Goal: Check status: Check status

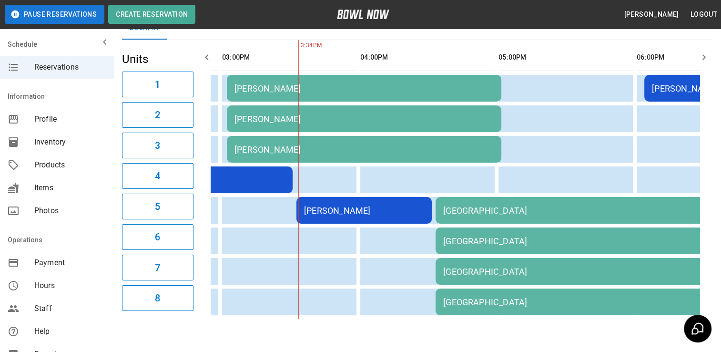
click at [391, 226] on table "[PERSON_NAME] [PERSON_NAME] [PERSON_NAME] [PERSON_NAME] [PERSON_NAME] [PERSON_N…" at bounding box center [190, 179] width 1327 height 279
click at [384, 216] on td "[PERSON_NAME]" at bounding box center [364, 210] width 135 height 27
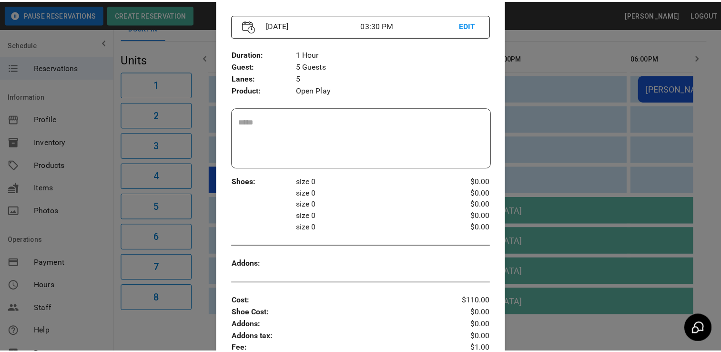
scroll to position [230, 0]
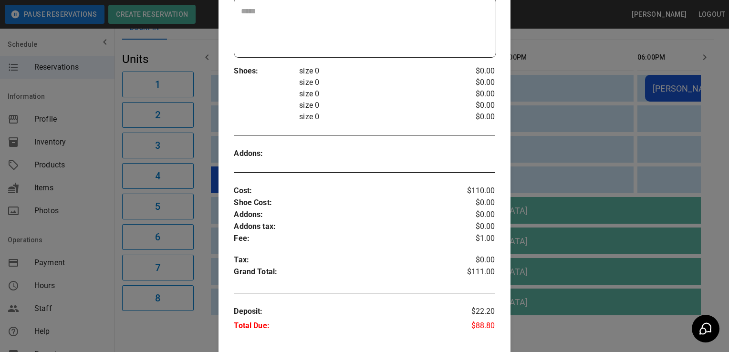
click at [551, 67] on div at bounding box center [364, 176] width 729 height 352
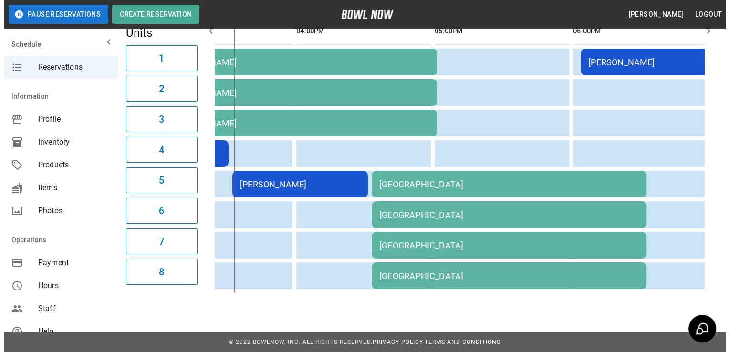
scroll to position [102, 0]
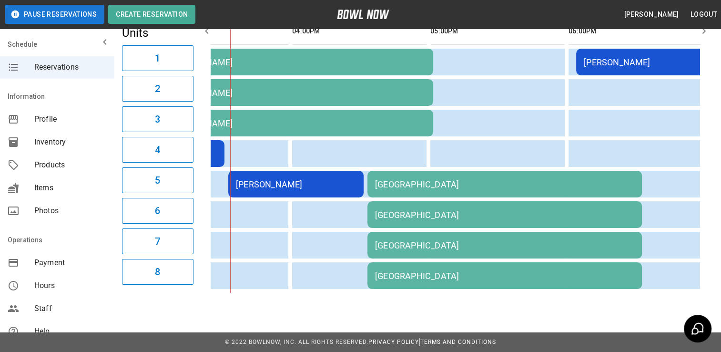
click at [609, 189] on td "[GEOGRAPHIC_DATA]" at bounding box center [505, 184] width 275 height 27
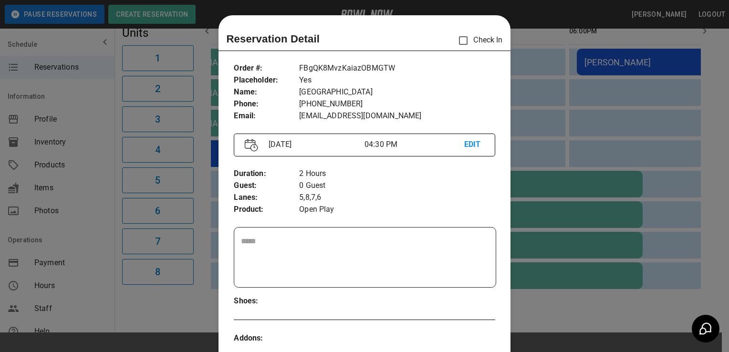
scroll to position [15, 0]
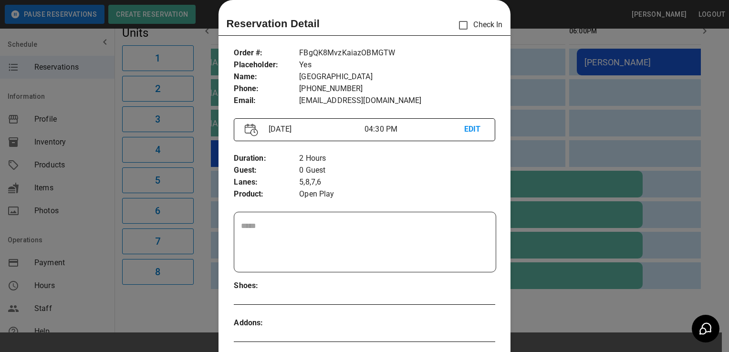
click at [520, 128] on div at bounding box center [364, 176] width 729 height 352
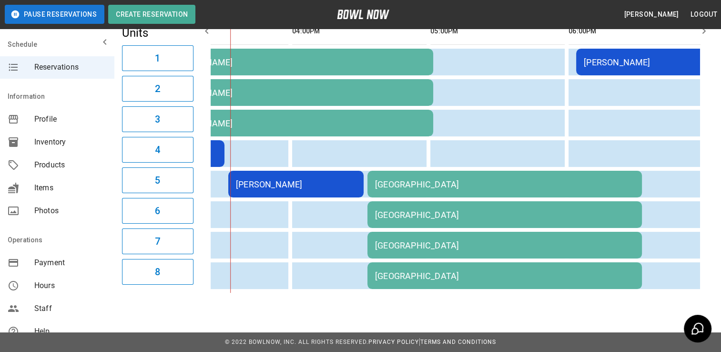
click at [618, 67] on td "[PERSON_NAME]" at bounding box center [643, 62] width 135 height 27
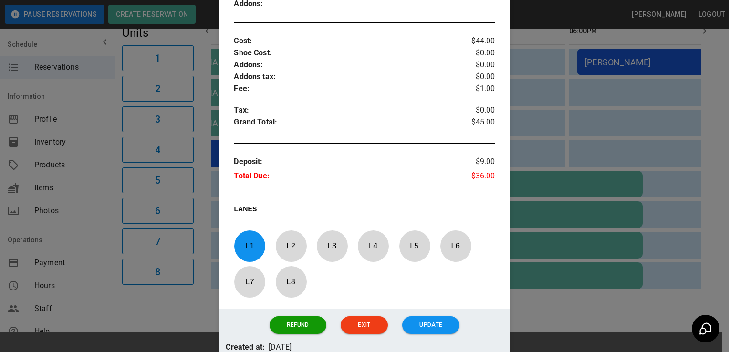
scroll to position [355, 0]
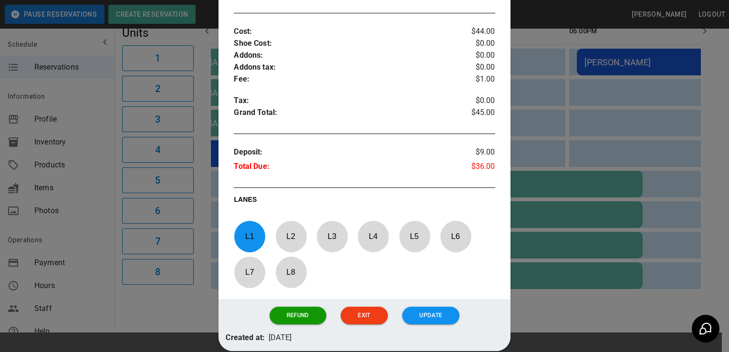
click at [580, 143] on div at bounding box center [364, 176] width 729 height 352
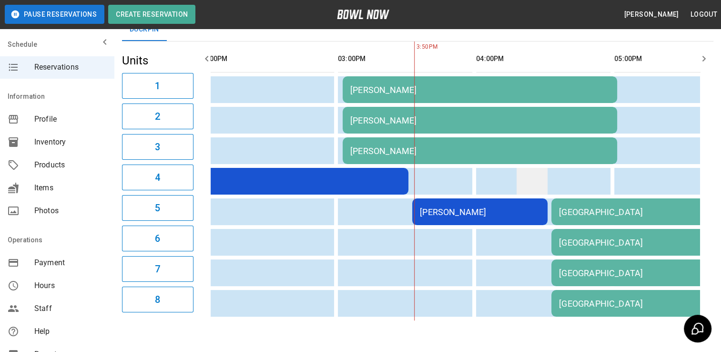
scroll to position [0, 504]
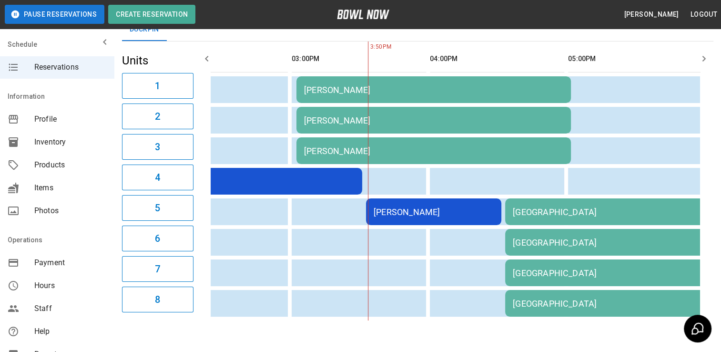
click at [437, 212] on div "[PERSON_NAME]" at bounding box center [434, 212] width 120 height 10
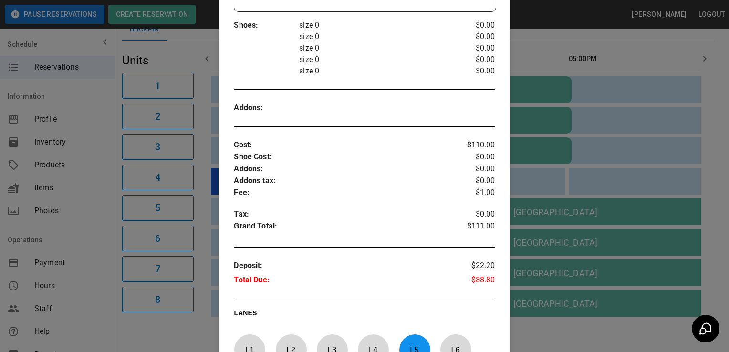
click at [644, 152] on div at bounding box center [364, 176] width 729 height 352
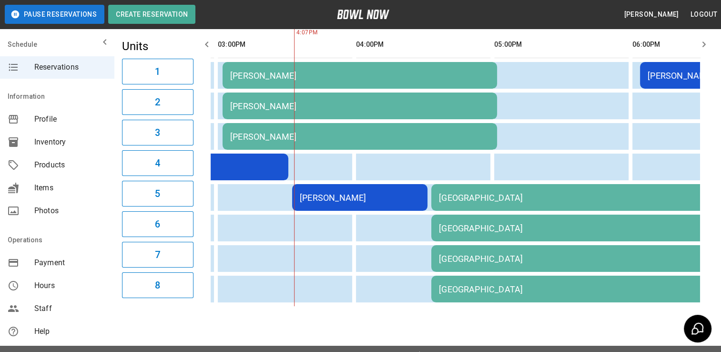
scroll to position [0, 718]
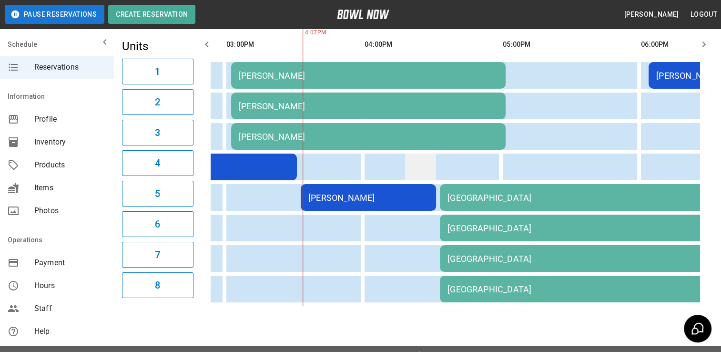
click at [432, 171] on td "sticky table" at bounding box center [420, 167] width 31 height 27
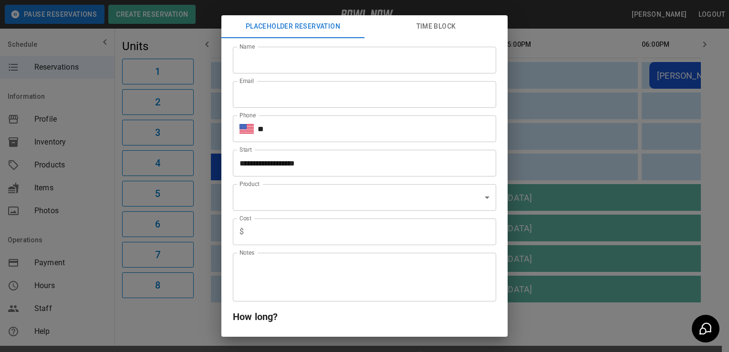
click at [534, 107] on div "**********" at bounding box center [364, 176] width 729 height 352
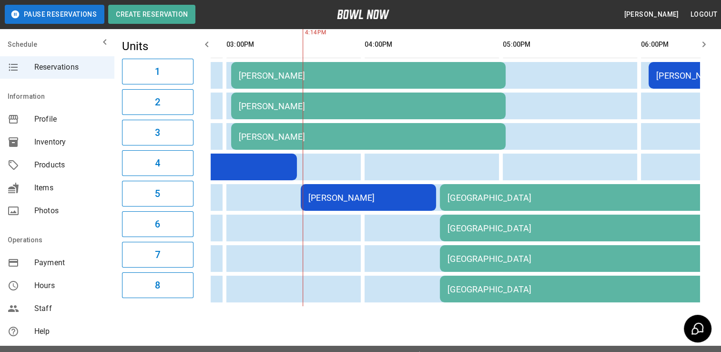
click at [457, 190] on td "[GEOGRAPHIC_DATA]" at bounding box center [577, 197] width 275 height 27
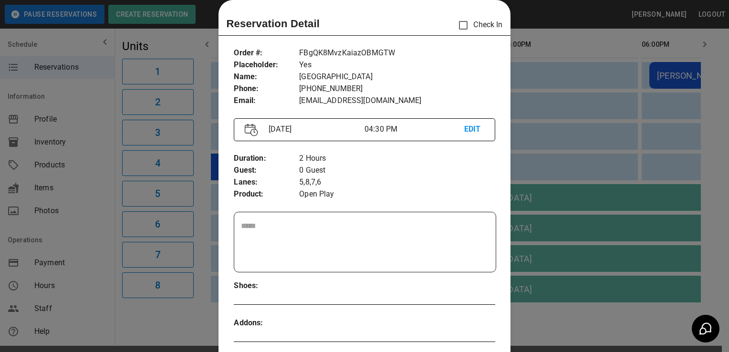
click at [544, 182] on div at bounding box center [364, 176] width 729 height 352
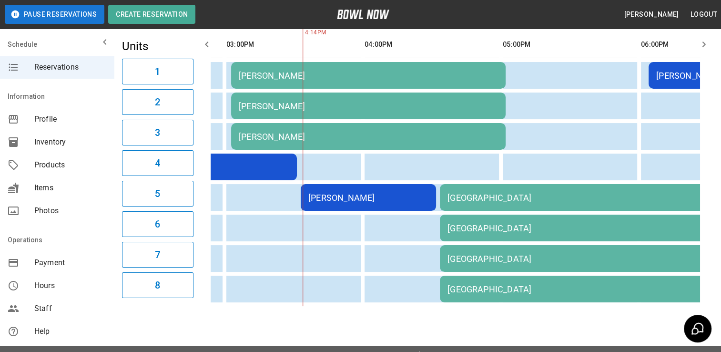
click at [372, 203] on td "[PERSON_NAME]" at bounding box center [368, 197] width 135 height 27
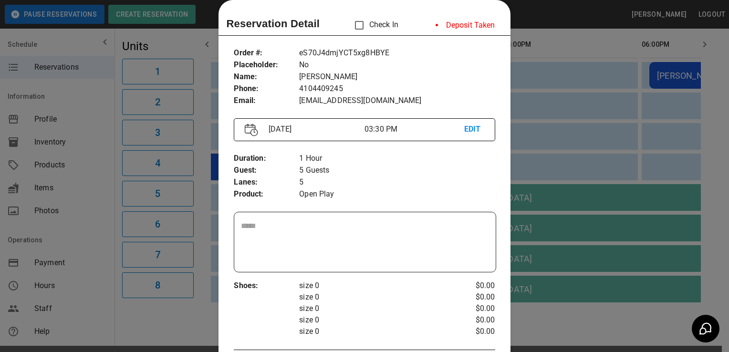
click at [519, 144] on div at bounding box center [364, 176] width 729 height 352
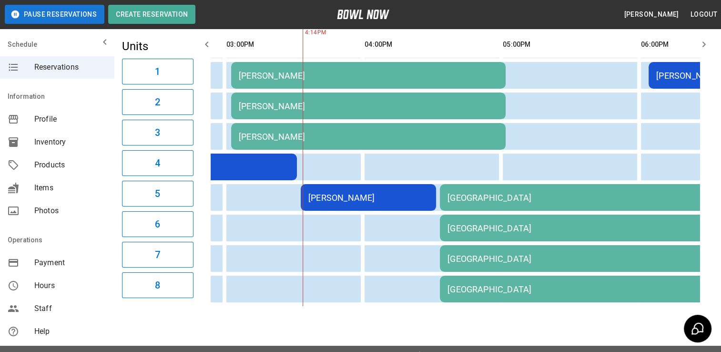
click at [508, 194] on div "[GEOGRAPHIC_DATA]" at bounding box center [577, 198] width 259 height 10
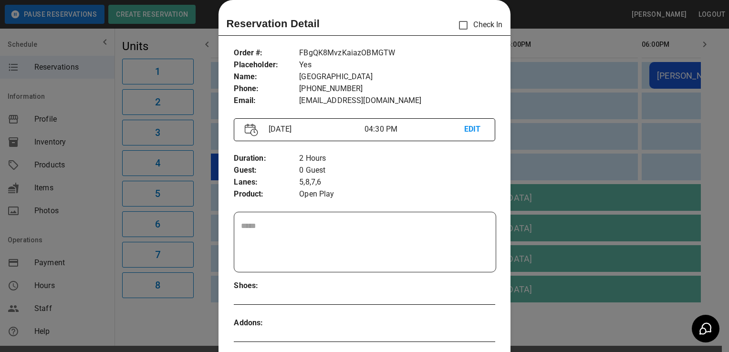
click at [553, 127] on div at bounding box center [364, 176] width 729 height 352
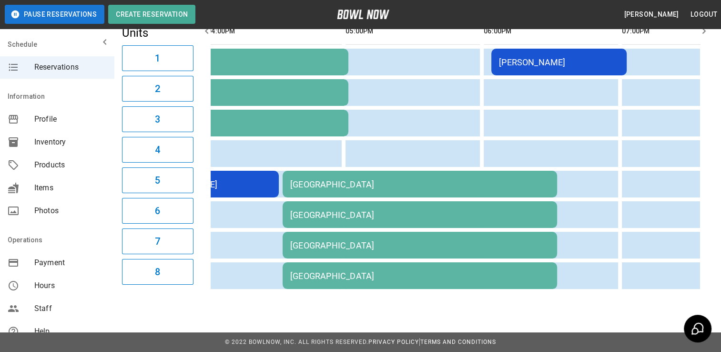
click at [381, 184] on td "[GEOGRAPHIC_DATA]" at bounding box center [420, 184] width 275 height 27
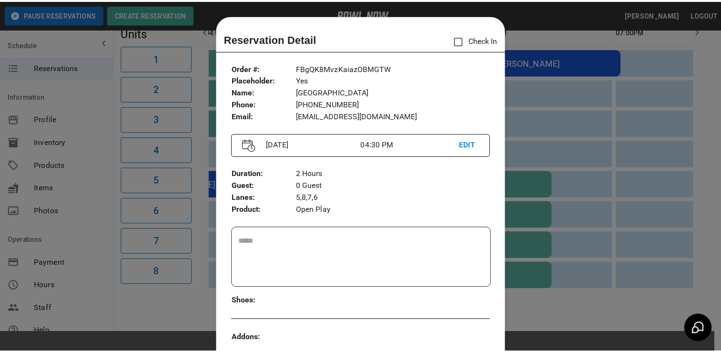
scroll to position [15, 0]
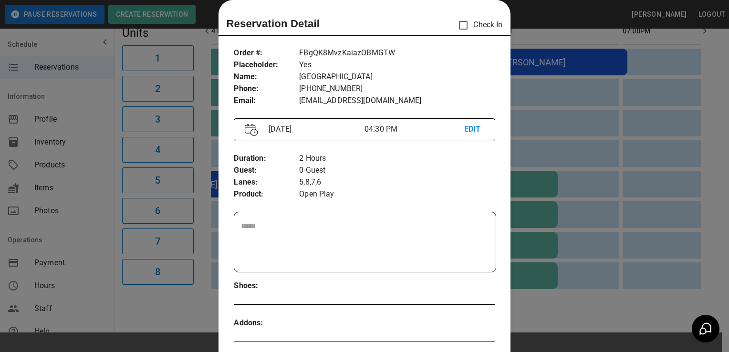
click at [595, 170] on div at bounding box center [364, 176] width 729 height 352
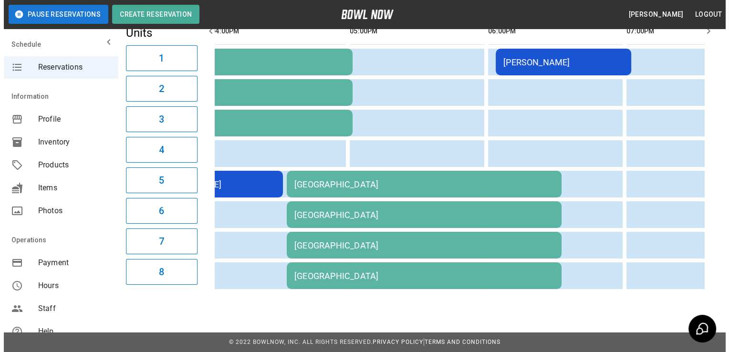
scroll to position [0, 830]
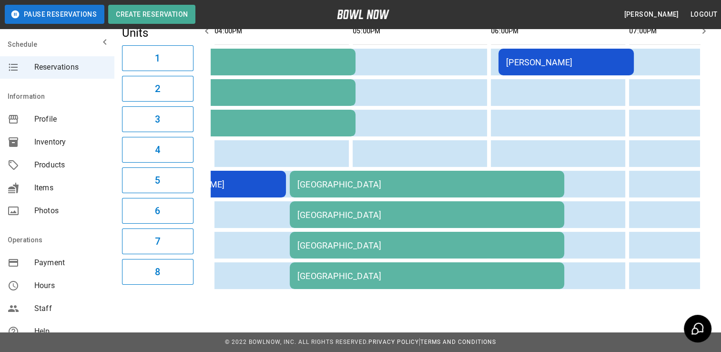
click at [450, 162] on table "[PERSON_NAME] [PERSON_NAME] [PERSON_NAME] [PERSON_NAME] [PERSON_NAME] [PERSON_N…" at bounding box center [44, 153] width 1327 height 279
click at [448, 190] on td "[GEOGRAPHIC_DATA]" at bounding box center [427, 184] width 275 height 27
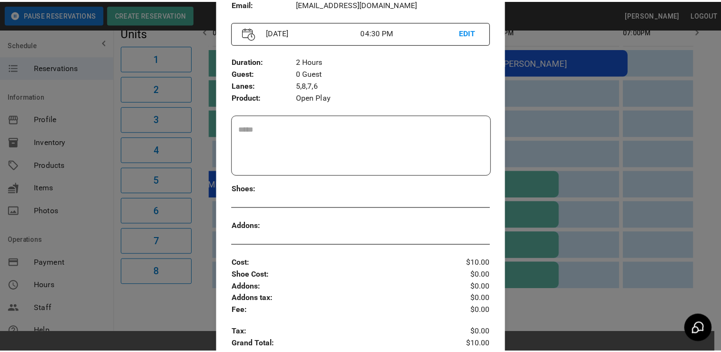
scroll to position [112, 0]
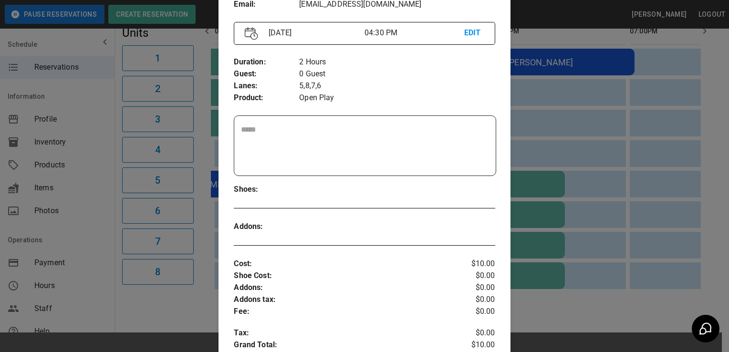
click at [617, 152] on div at bounding box center [364, 176] width 729 height 352
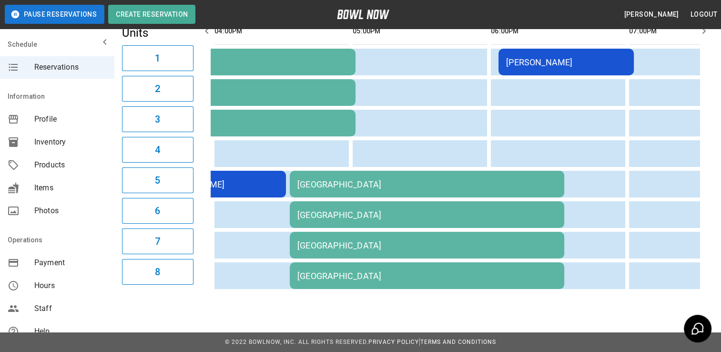
click at [526, 179] on div "[GEOGRAPHIC_DATA]" at bounding box center [427, 184] width 259 height 10
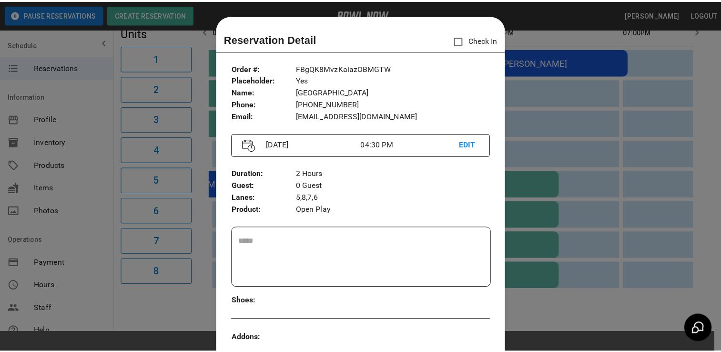
scroll to position [15, 0]
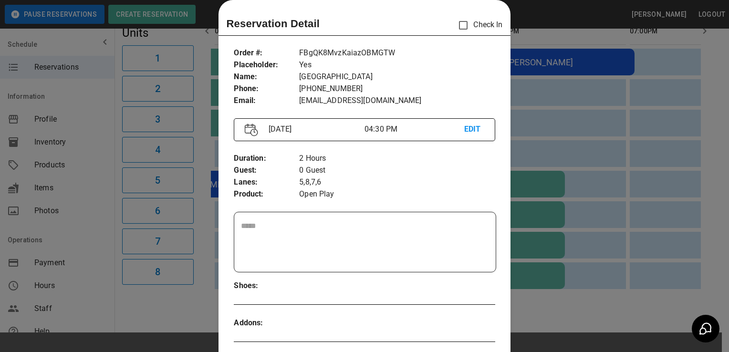
click at [576, 170] on div at bounding box center [364, 176] width 729 height 352
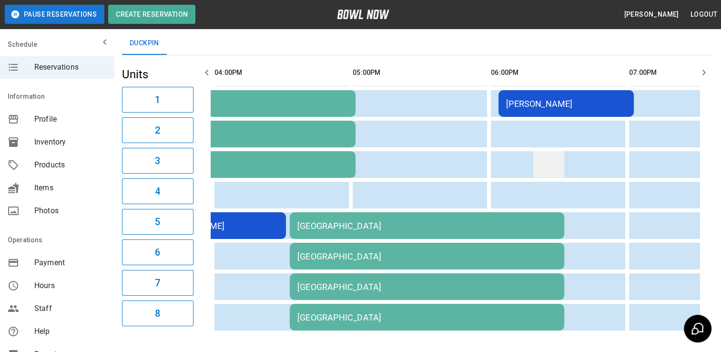
scroll to position [55, 0]
